Goal: Transaction & Acquisition: Purchase product/service

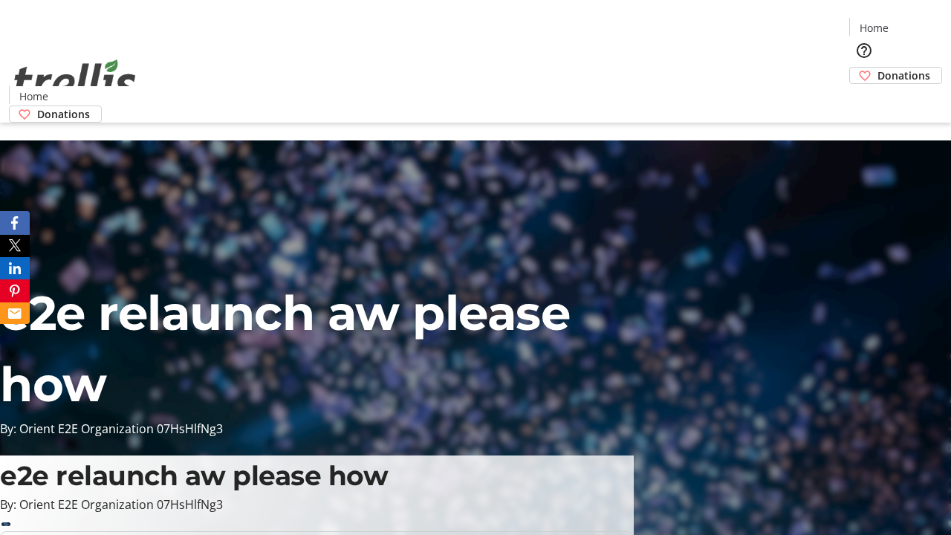
click at [877, 68] on span "Donations" at bounding box center [903, 76] width 53 height 16
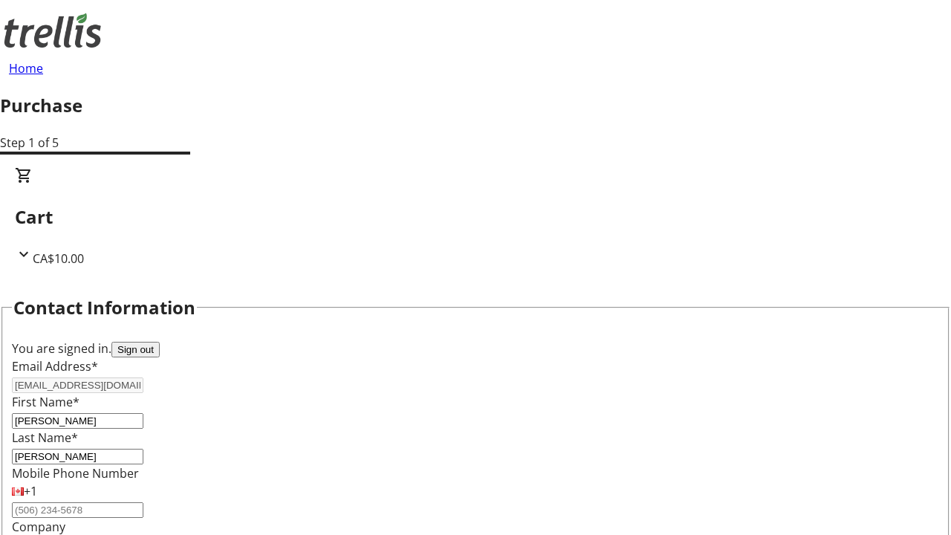
select select "CA"
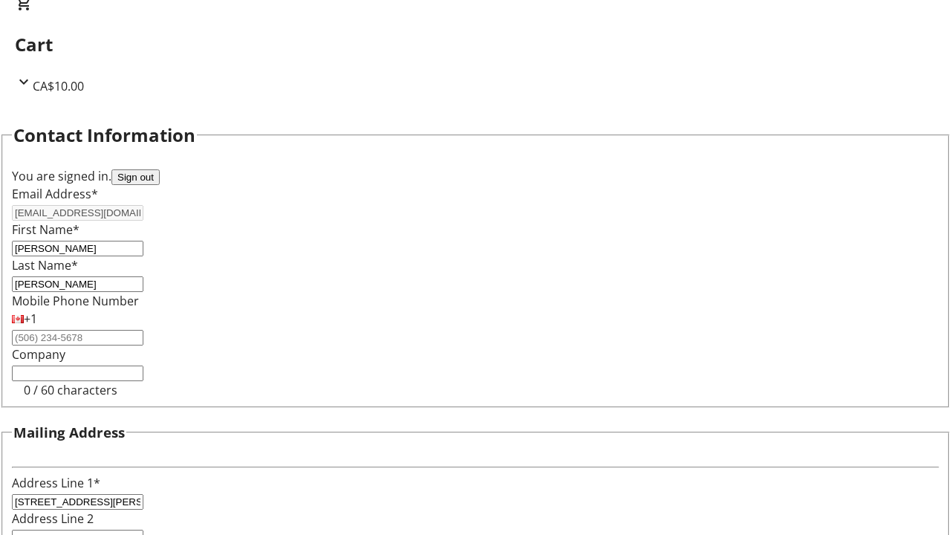
select select "BC"
type input "Kelowna"
type input "V1Y 0C2"
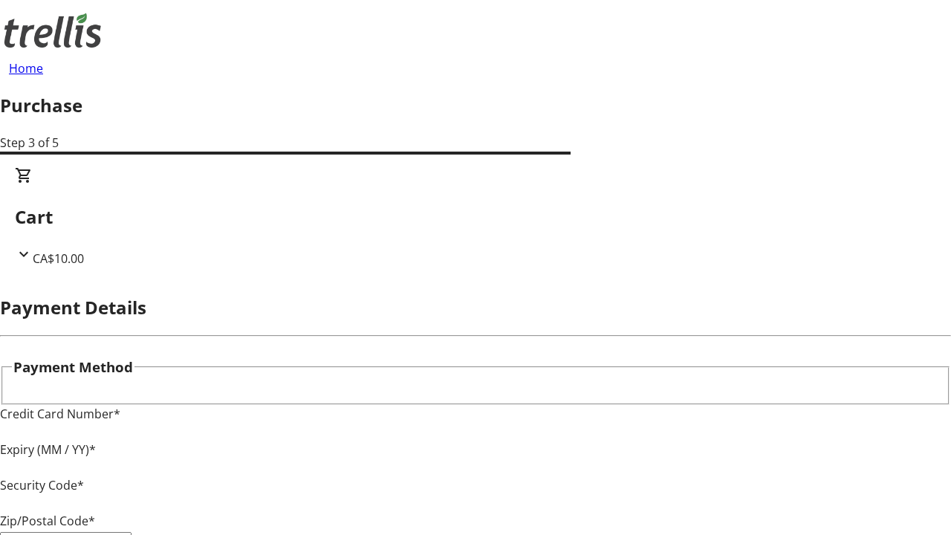
type input "V1Y 0C2"
